Goal: Task Accomplishment & Management: Use online tool/utility

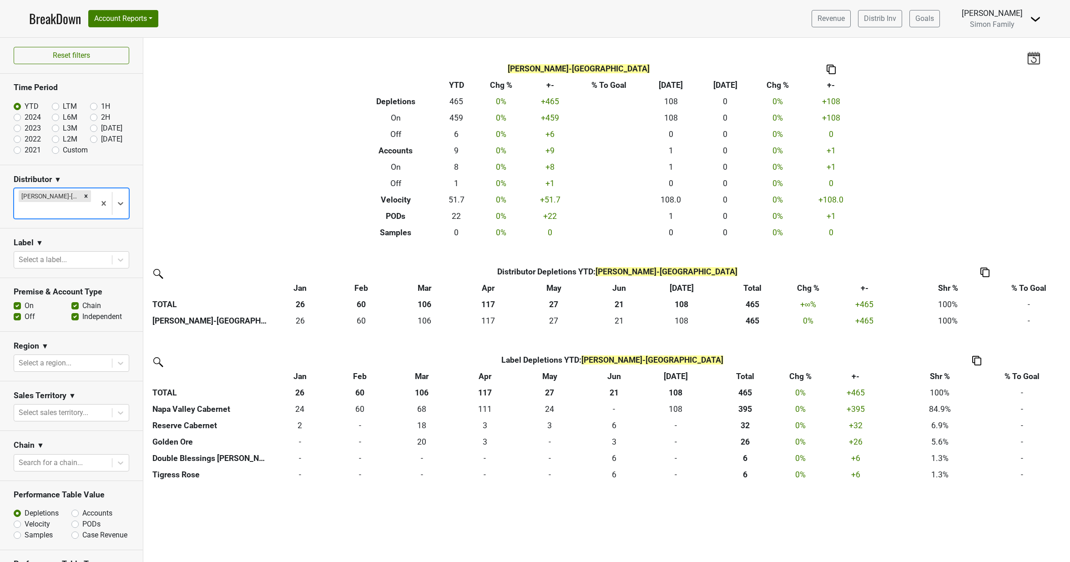
click at [41, 21] on link "BreakDown" at bounding box center [55, 18] width 52 height 19
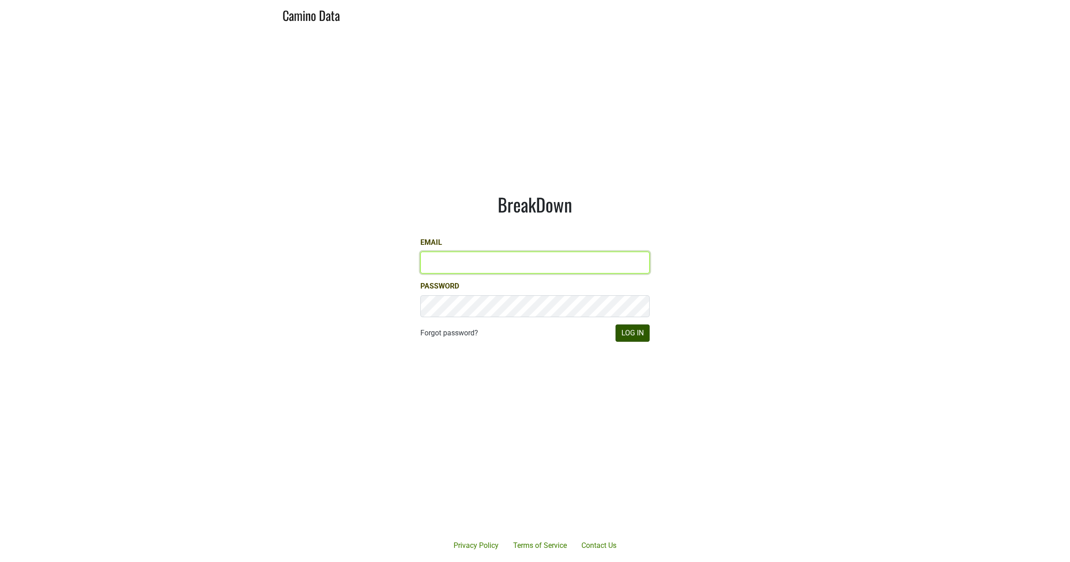
type input "[PERSON_NAME][EMAIL_ADDRESS][DOMAIN_NAME]"
click at [643, 335] on button "Log In" at bounding box center [632, 332] width 34 height 17
